Goal: Task Accomplishment & Management: Manage account settings

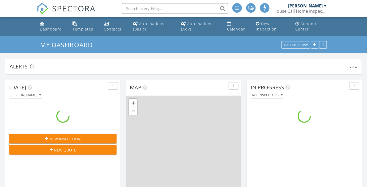
scroll to position [491, 374]
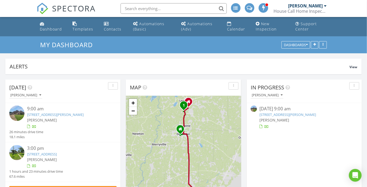
click at [45, 114] on link "105 McKenna St, Leesville, LA 71446" at bounding box center [55, 114] width 57 height 5
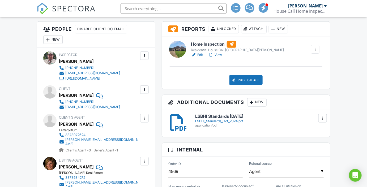
scroll to position [134, 0]
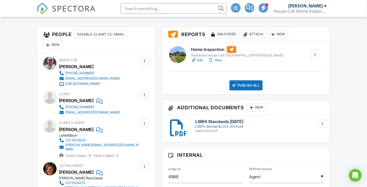
click at [219, 60] on link "View" at bounding box center [215, 60] width 14 height 5
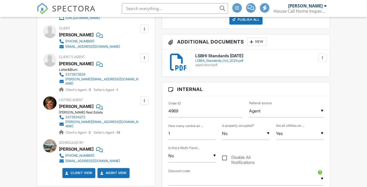
drag, startPoint x: 0, startPoint y: 0, endPoint x: 369, endPoint y: 58, distance: 373.0
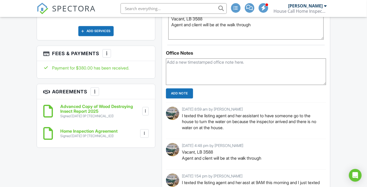
scroll to position [420, 0]
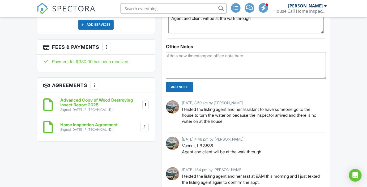
drag, startPoint x: 368, startPoint y: 67, endPoint x: 365, endPoint y: 102, distance: 34.6
click at [365, 102] on html "SPECTORA Roland McCormick House Call Home Inspection- Lake Charles, LA Role: In…" at bounding box center [183, 64] width 367 height 969
click at [107, 44] on div at bounding box center [106, 46] width 5 height 5
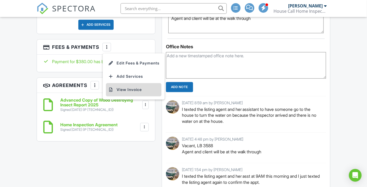
click at [124, 83] on li "View Invoice" at bounding box center [133, 89] width 55 height 13
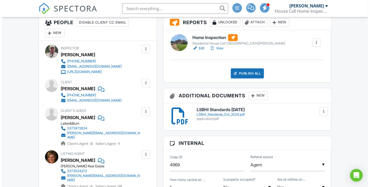
scroll to position [125, 0]
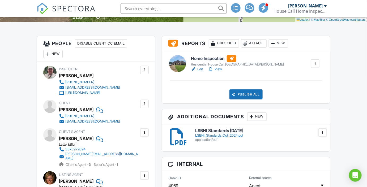
click at [248, 94] on div "Publish All" at bounding box center [245, 94] width 33 height 10
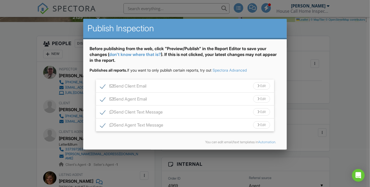
scroll to position [19, 0]
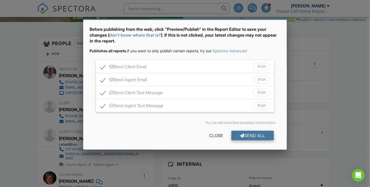
click at [254, 132] on div "Send All" at bounding box center [253, 136] width 42 height 10
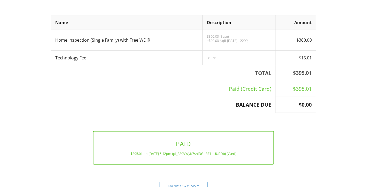
scroll to position [122, 0]
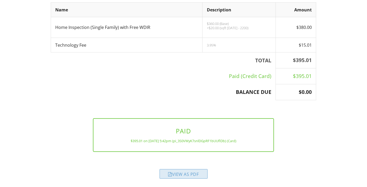
click at [184, 173] on div "View as PDF" at bounding box center [183, 174] width 48 height 10
